Goal: Transaction & Acquisition: Obtain resource

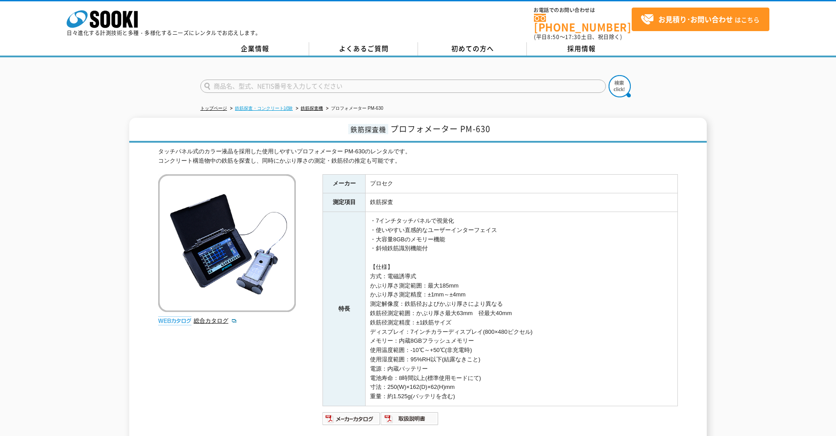
drag, startPoint x: 273, startPoint y: 103, endPoint x: 283, endPoint y: 104, distance: 10.7
click at [273, 106] on link "鉄筋探査・コンクリート試験" at bounding box center [264, 108] width 58 height 5
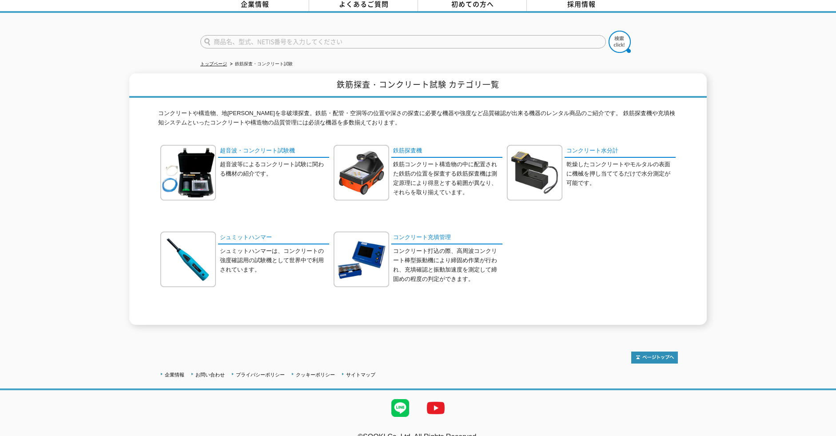
scroll to position [55, 0]
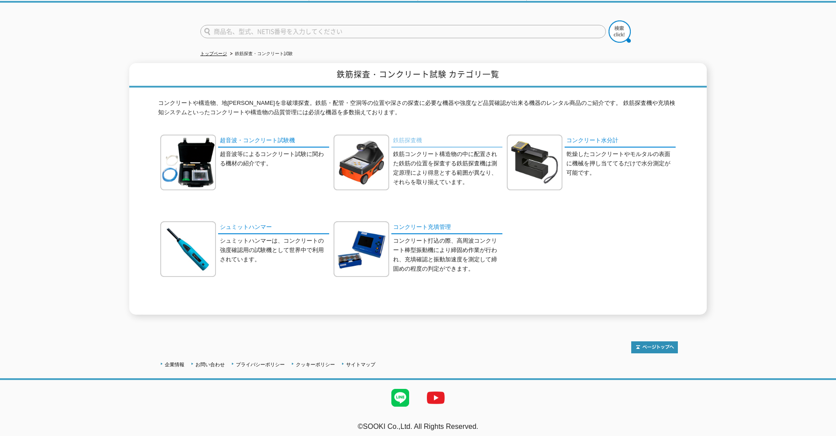
click at [408, 135] on link "鉄筋探査機" at bounding box center [446, 141] width 111 height 13
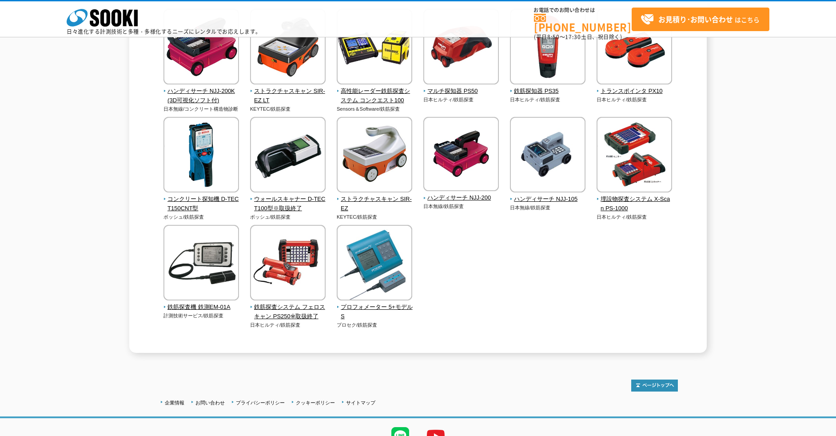
scroll to position [399, 0]
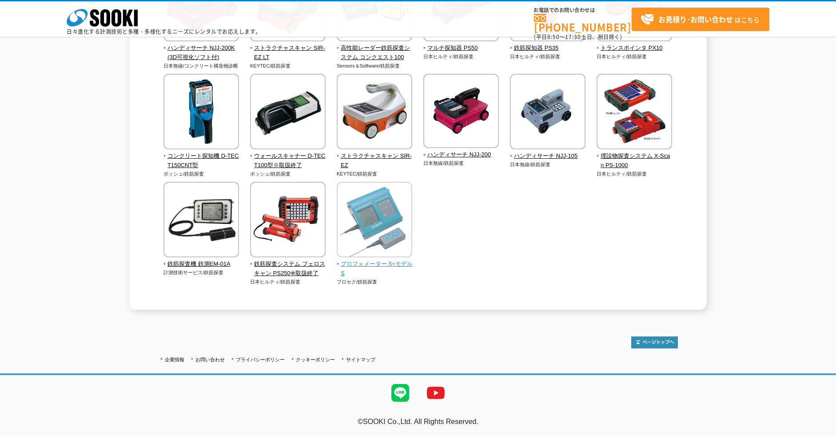
click at [408, 265] on span "プロフォメーター 5+モデルS" at bounding box center [375, 268] width 76 height 19
